Goal: Task Accomplishment & Management: Manage account settings

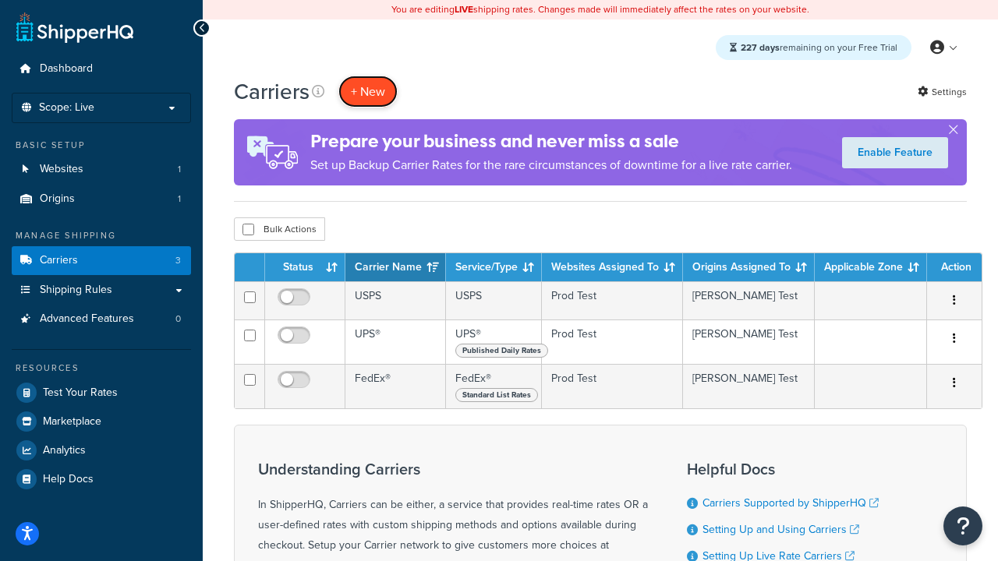
click at [368, 91] on button "+ New" at bounding box center [367, 92] width 59 height 32
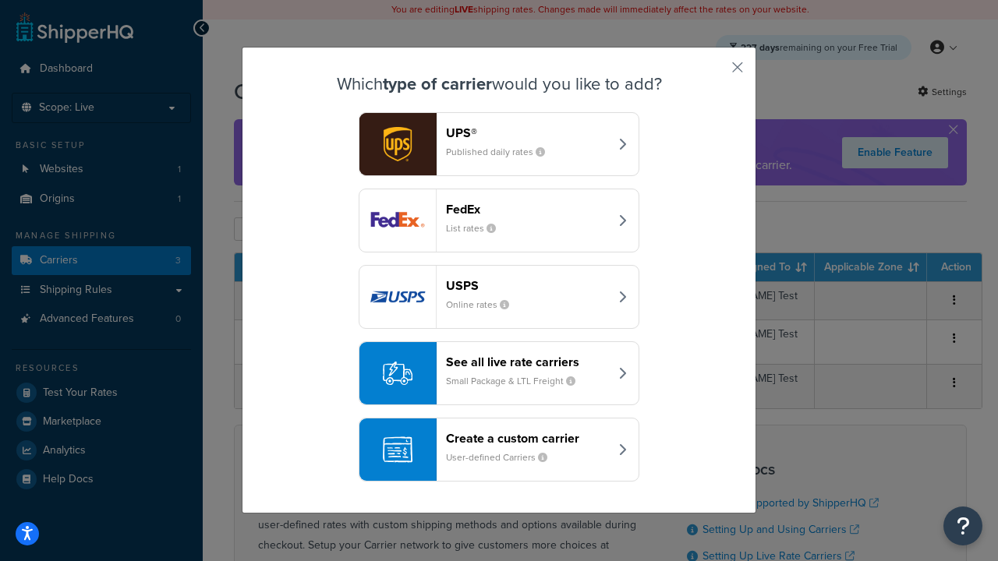
click at [527, 209] on header "FedEx" at bounding box center [527, 209] width 163 height 15
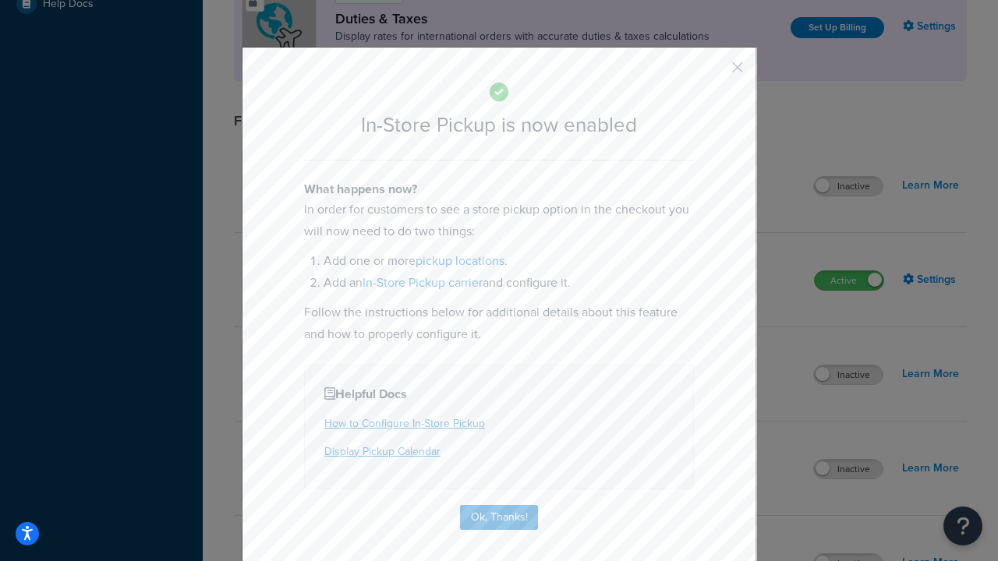
click at [714, 73] on button "button" at bounding box center [715, 73] width 4 height 4
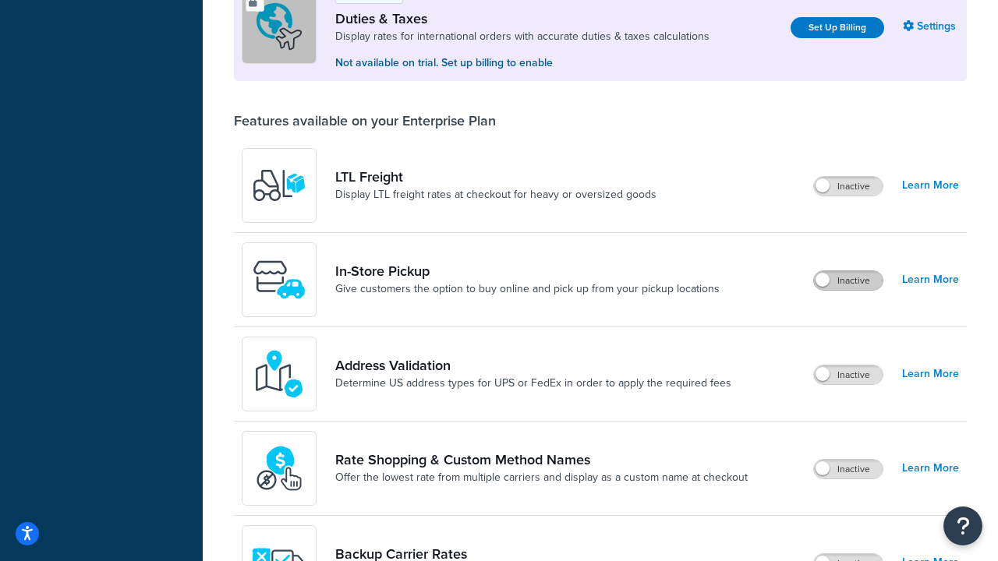
scroll to position [476, 0]
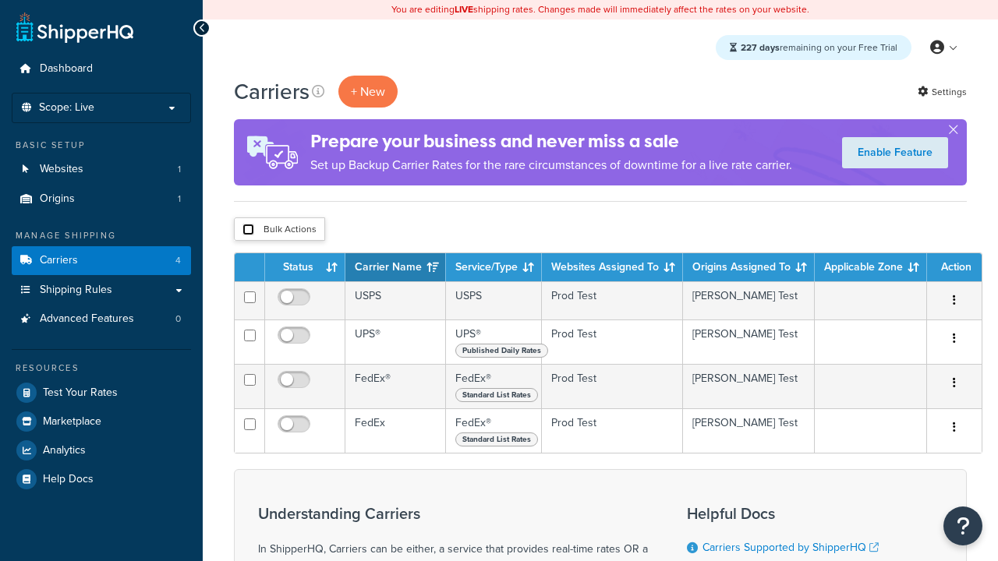
click at [248, 230] on input "checkbox" at bounding box center [249, 230] width 12 height 12
checkbox input "true"
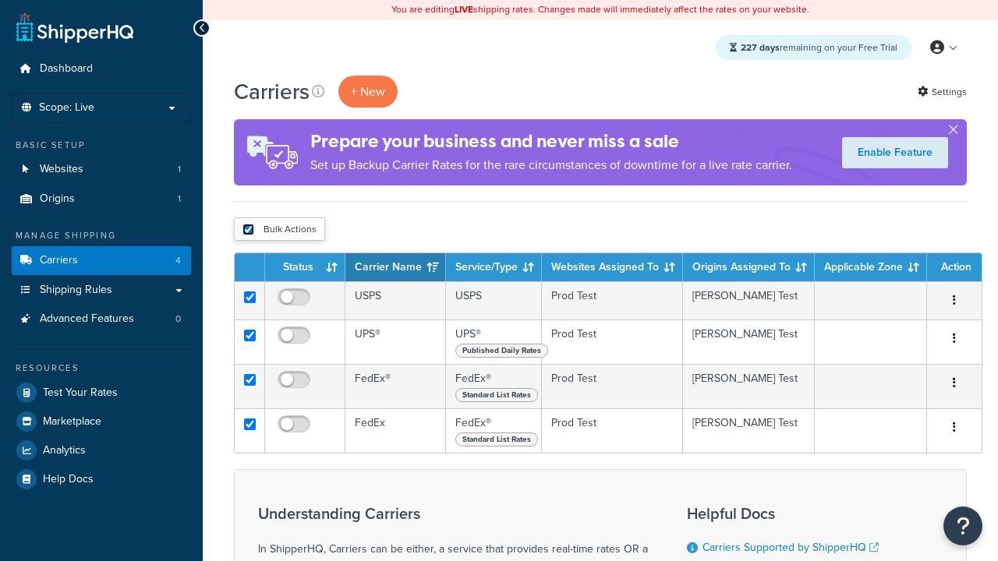
checkbox input "true"
click at [0, 0] on button "Delete" at bounding box center [0, 0] width 0 height 0
